Goal: Information Seeking & Learning: Understand process/instructions

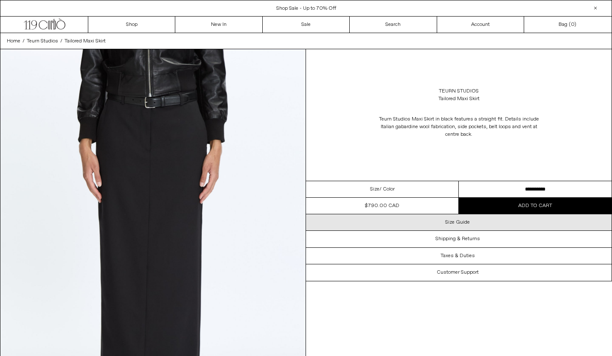
click at [459, 225] on h3 "Size Guide" at bounding box center [457, 223] width 25 height 6
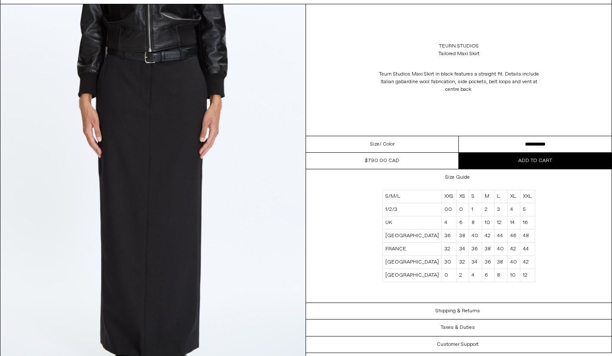
scroll to position [45, 0]
click at [482, 233] on td "42" at bounding box center [488, 236] width 12 height 13
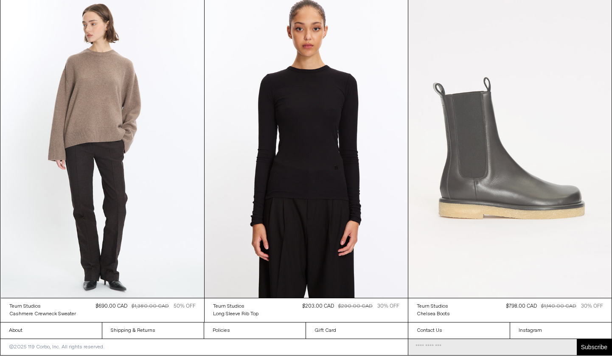
scroll to position [1600, 0]
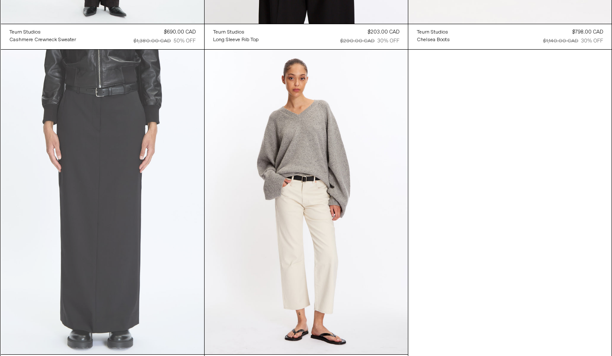
click at [100, 167] on at bounding box center [102, 202] width 203 height 305
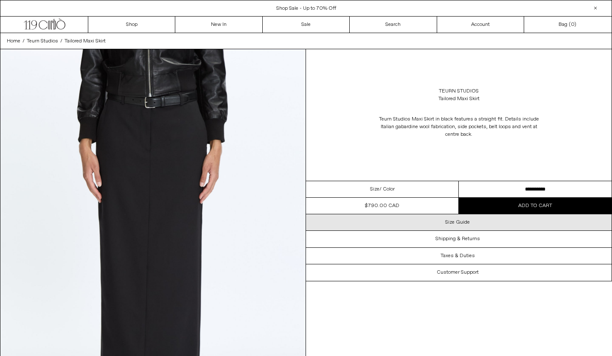
click at [415, 218] on div "Size Guide" at bounding box center [459, 222] width 306 height 16
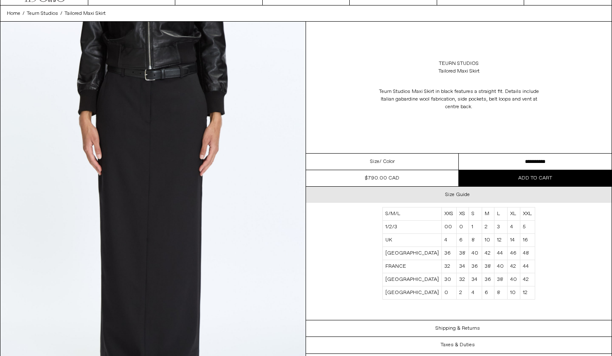
scroll to position [31, 0]
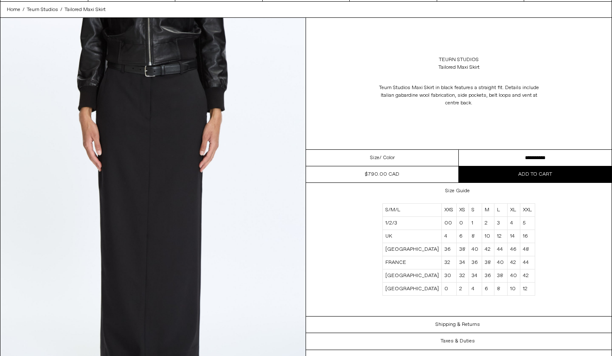
click at [482, 237] on td "10" at bounding box center [488, 236] width 12 height 13
click at [510, 265] on td "42" at bounding box center [513, 262] width 13 height 13
